Goal: Task Accomplishment & Management: Manage account settings

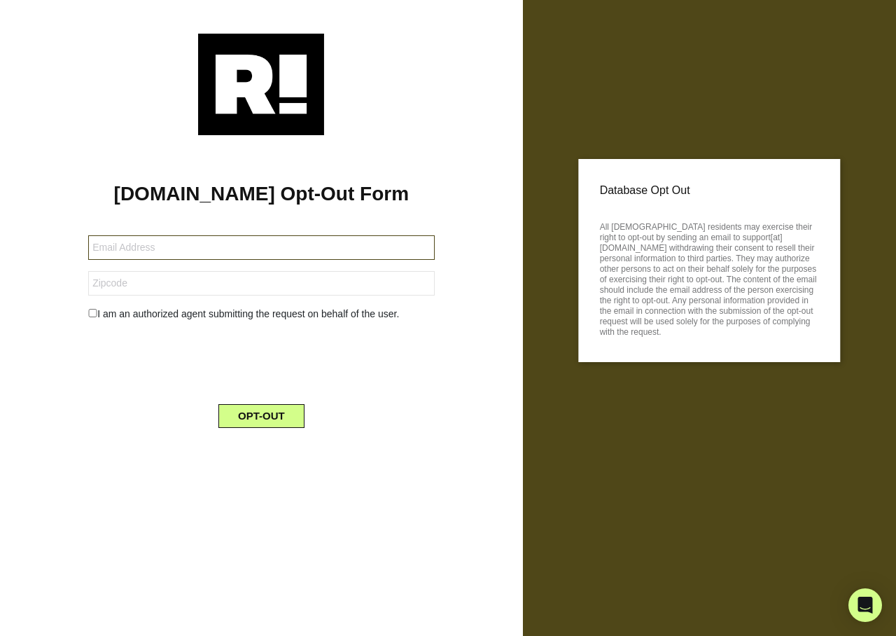
type input "dmytro.stryzhavskyi+importantacctest@mail.com"
type input "[EMAIL_ADDRESS][DOMAIN_NAME]"
type input "19958"
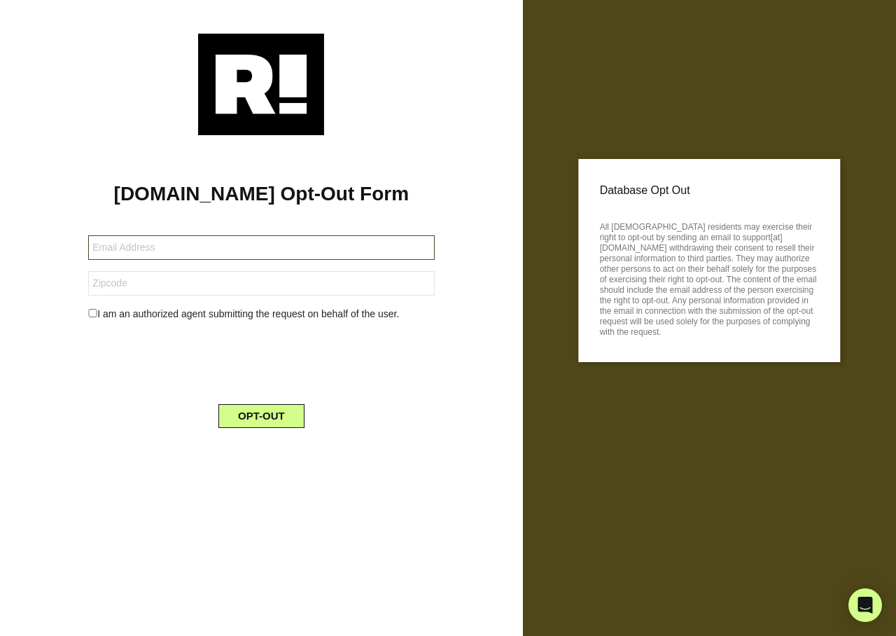
type input "[EMAIL_ADDRESS][DOMAIN_NAME]"
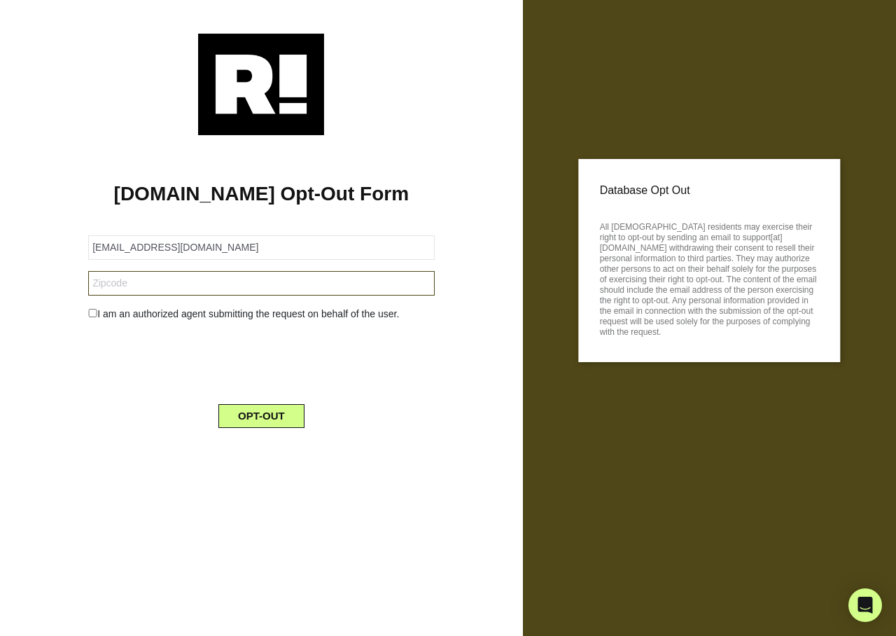
type input "19958"
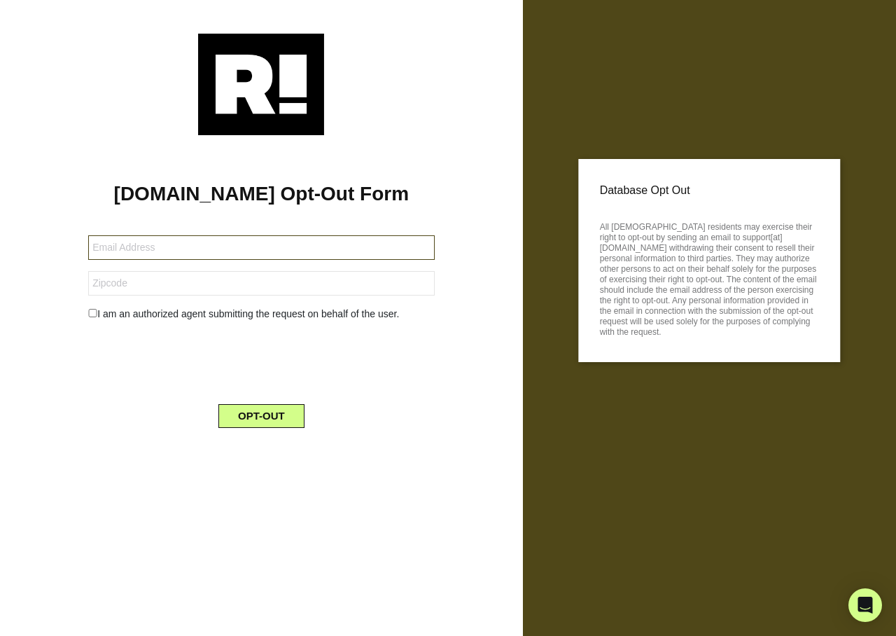
type input "[EMAIL_ADDRESS][DOMAIN_NAME]"
type input "19958"
type input "[EMAIL_ADDRESS][DOMAIN_NAME]"
type input "33414"
type input "[EMAIL_ADDRESS][DOMAIN_NAME]"
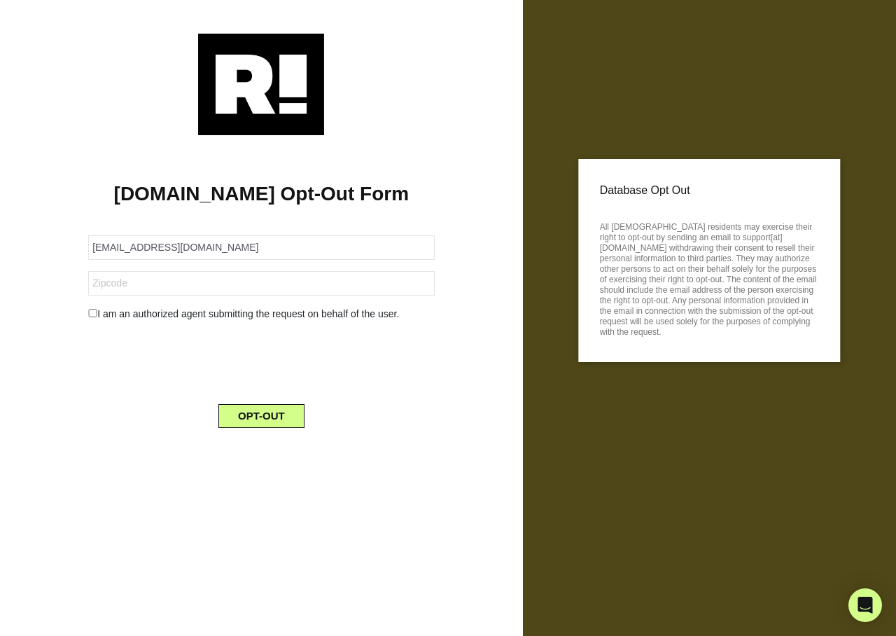
type input "33414"
type input "jkh829@hotmail.com"
type input "33414"
